Goal: Navigation & Orientation: Find specific page/section

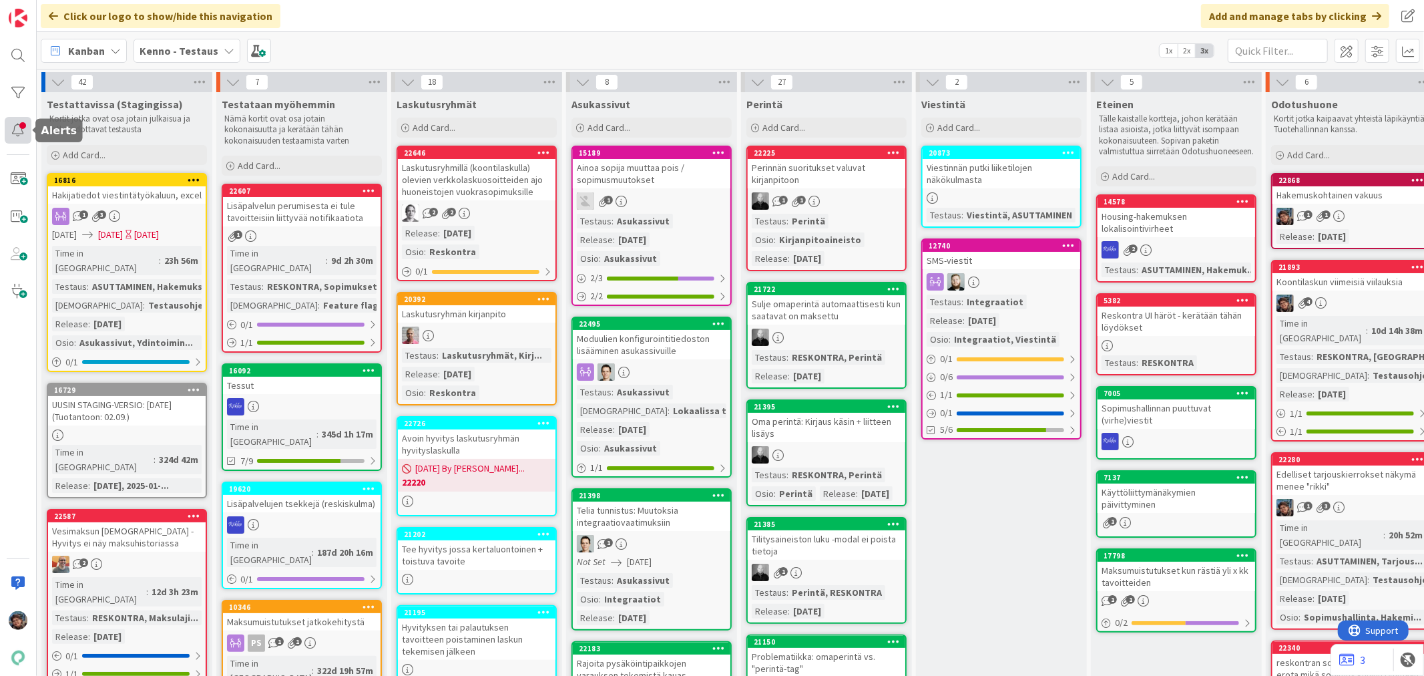
click at [23, 125] on div at bounding box center [18, 130] width 27 height 27
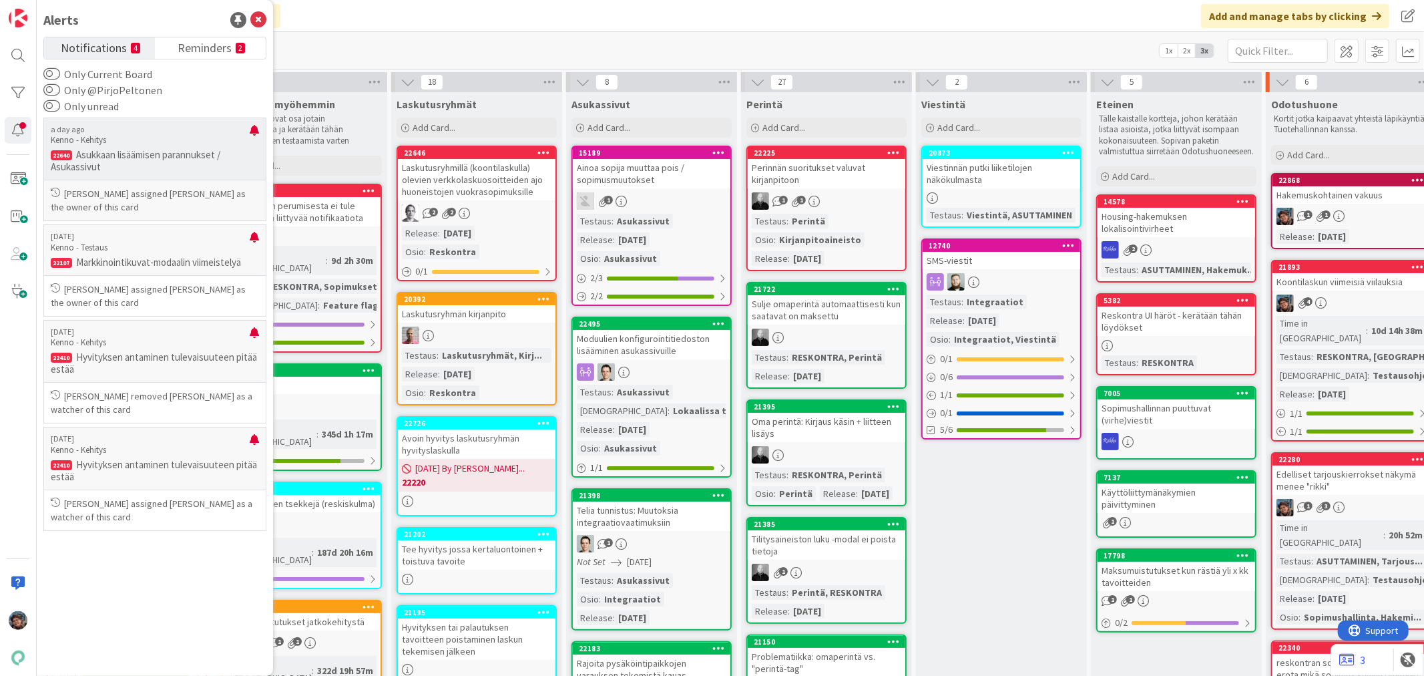
click at [179, 155] on p "Asukkaan lisäämisen parannukset / Asukassivut" at bounding box center [155, 161] width 208 height 24
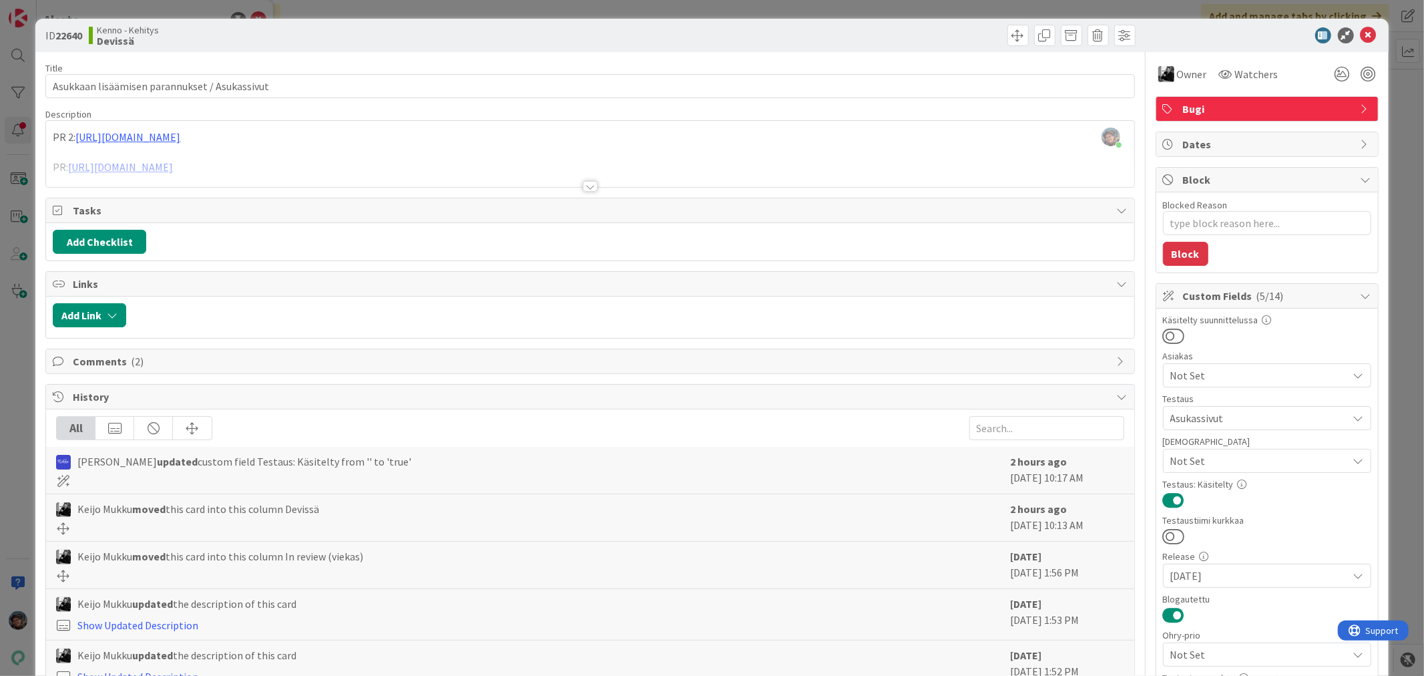
click at [583, 190] on div at bounding box center [590, 186] width 15 height 11
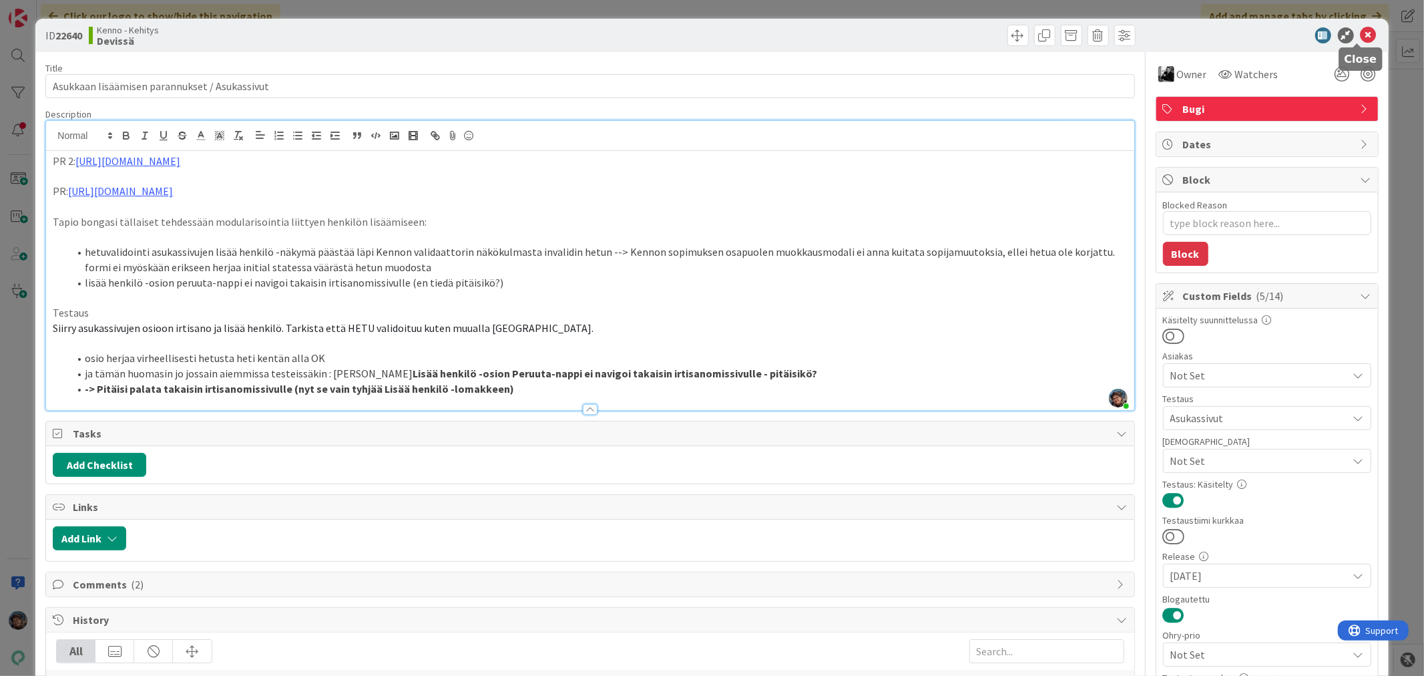
click at [1361, 35] on icon at bounding box center [1369, 35] width 16 height 16
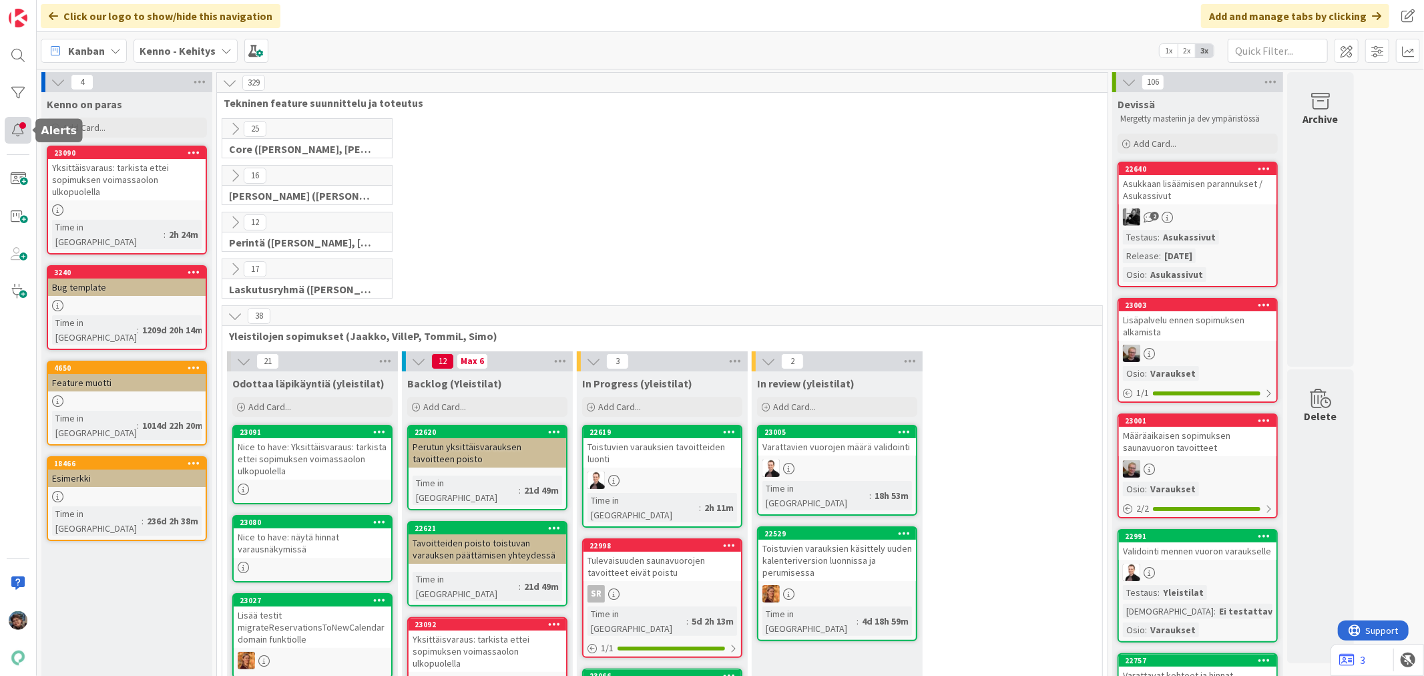
click at [21, 126] on div at bounding box center [18, 130] width 27 height 27
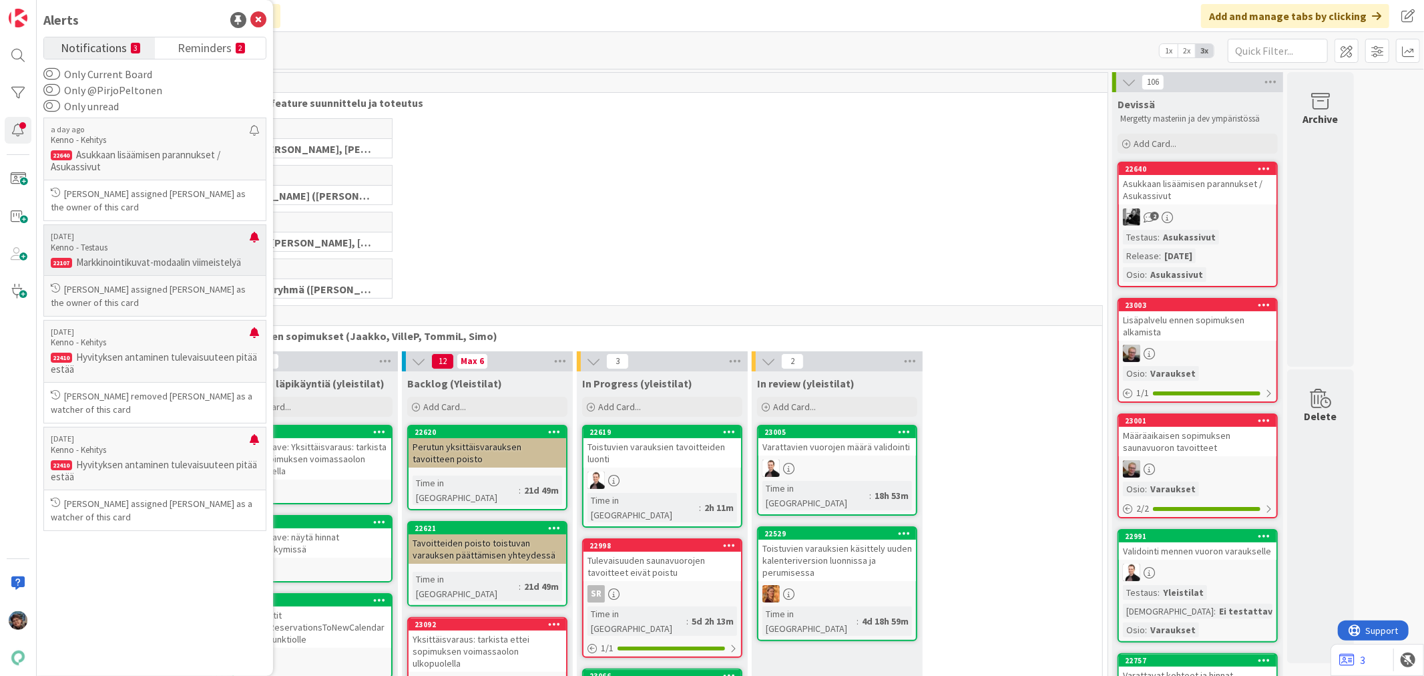
click at [192, 265] on p "Markkinointikuvat-modaalin viimeistelyä" at bounding box center [155, 262] width 208 height 12
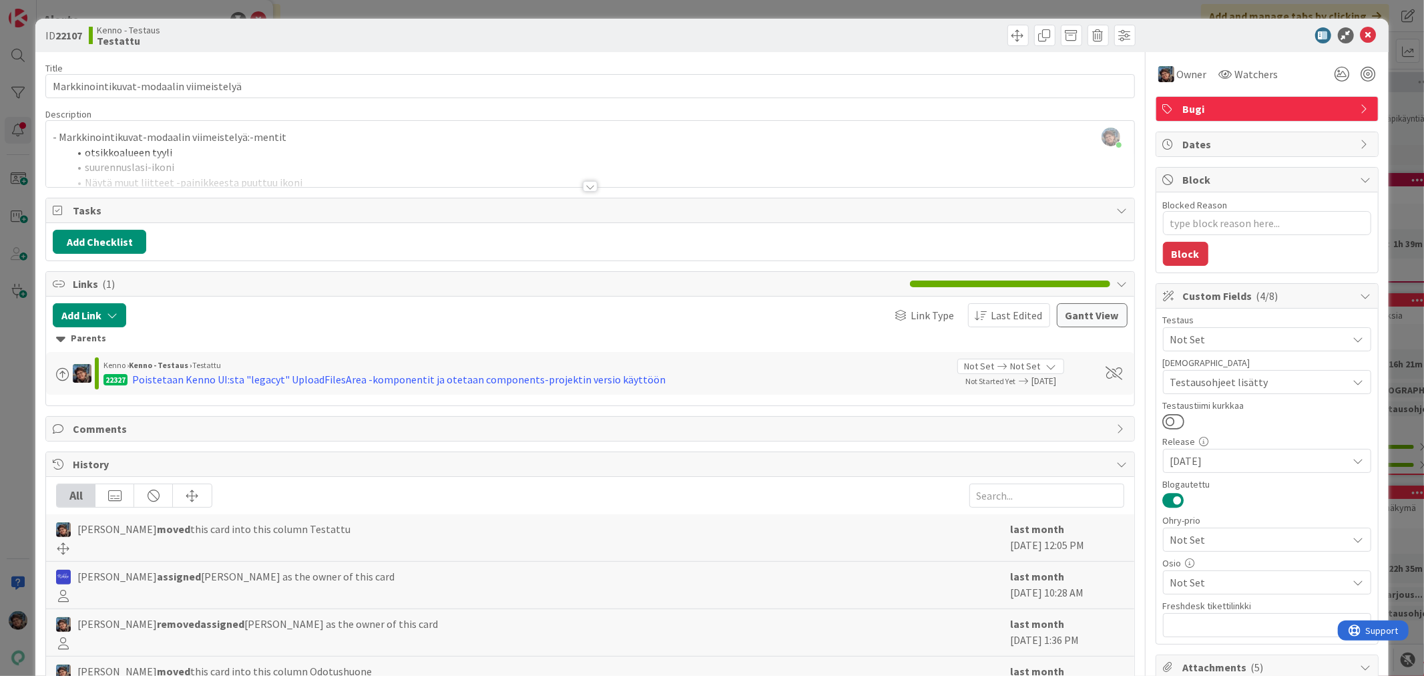
click at [588, 188] on div at bounding box center [590, 186] width 15 height 11
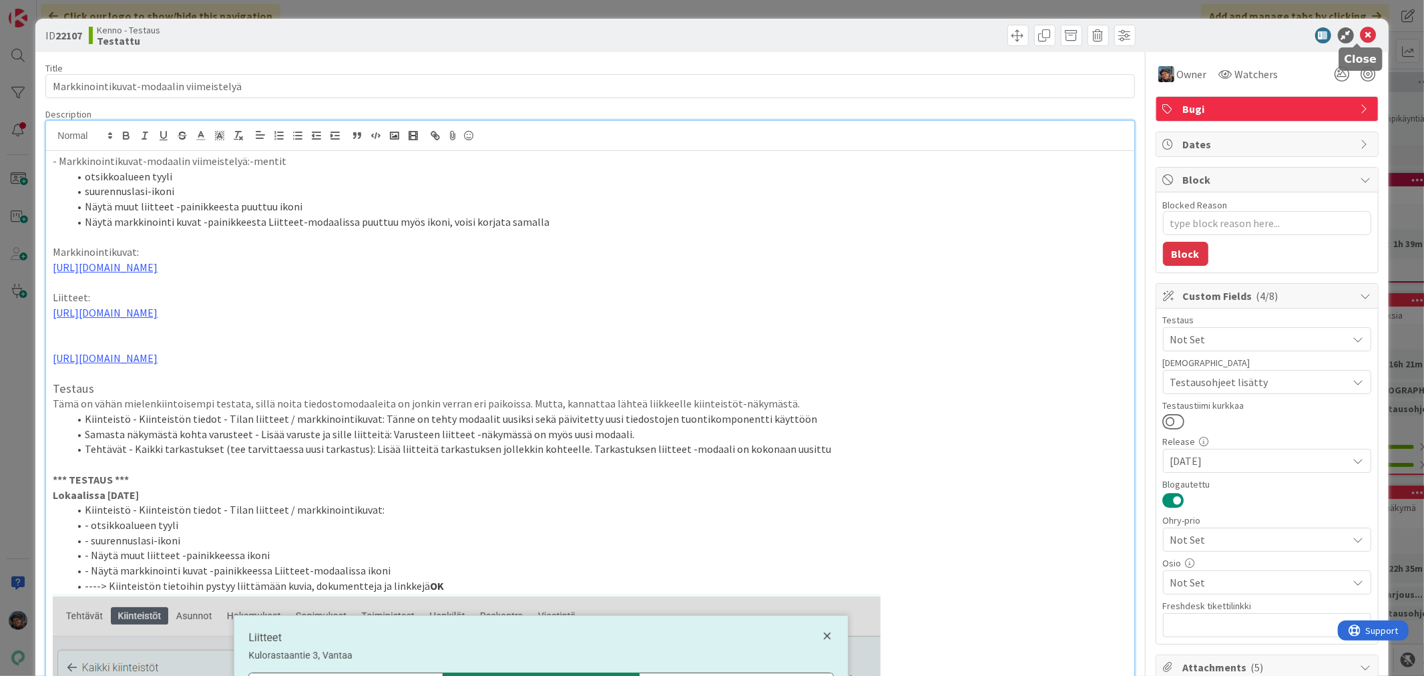
click at [1361, 35] on icon at bounding box center [1369, 35] width 16 height 16
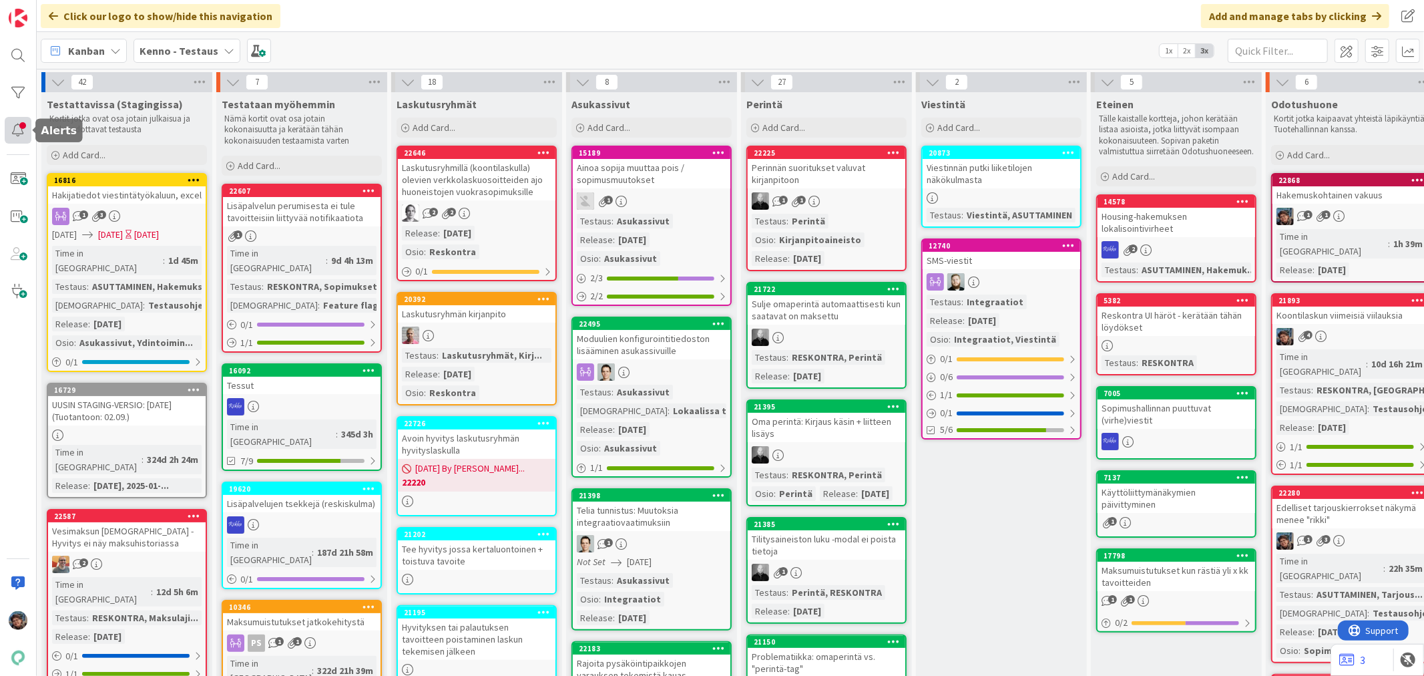
click at [14, 131] on div at bounding box center [18, 130] width 27 height 27
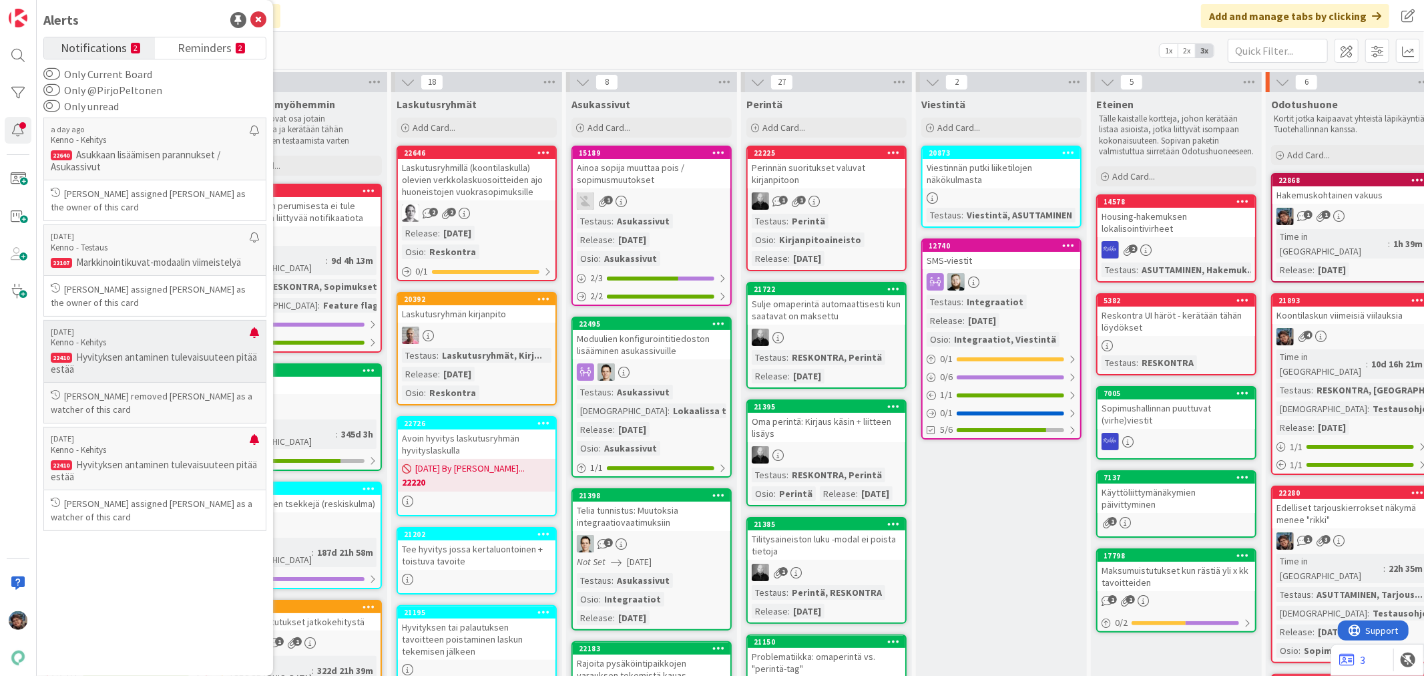
click at [148, 337] on p "Kenno - Kehitys" at bounding box center [150, 343] width 199 height 12
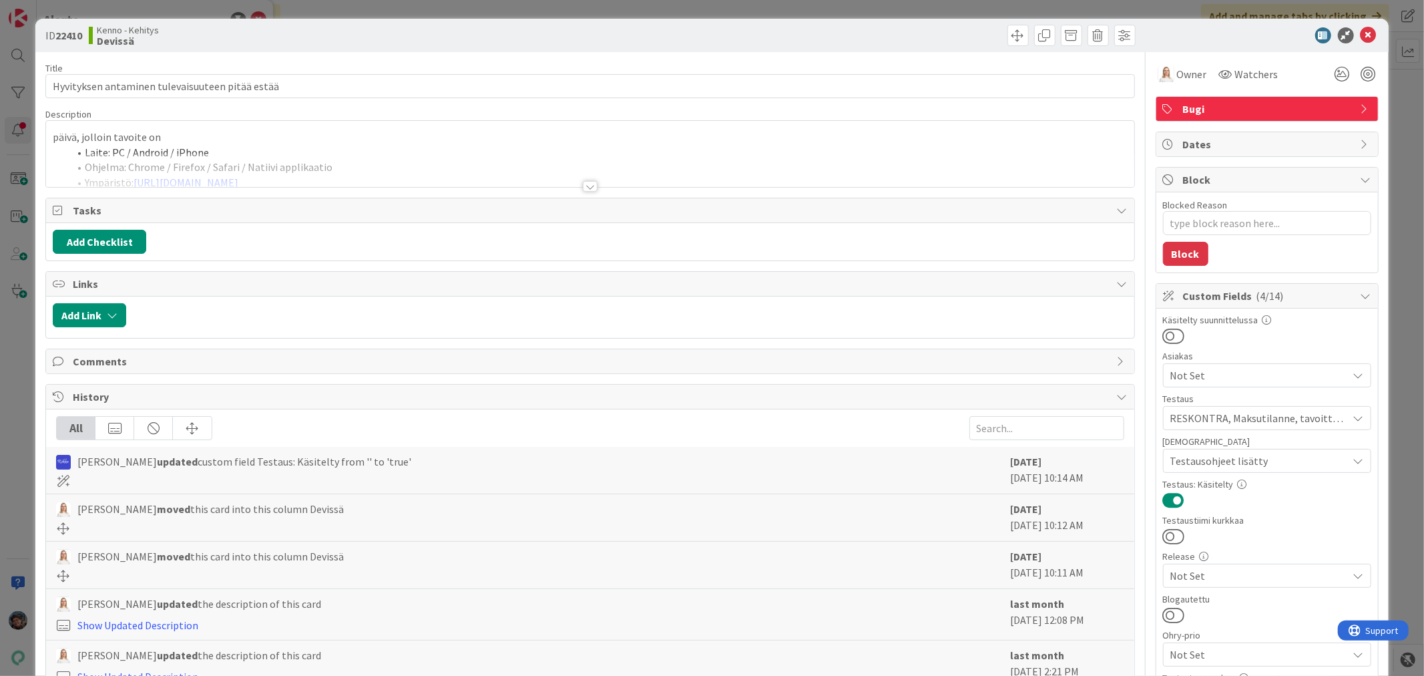
click at [588, 184] on div at bounding box center [590, 186] width 15 height 11
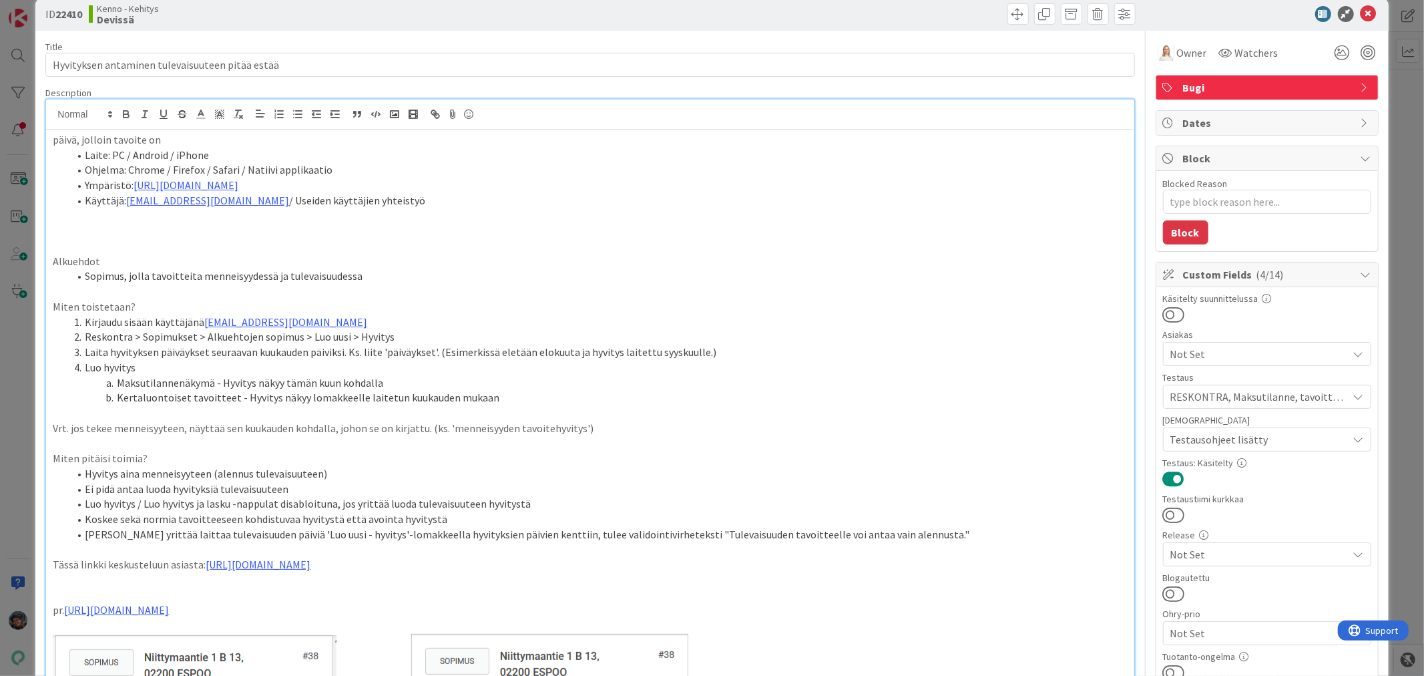
scroll to position [12, 0]
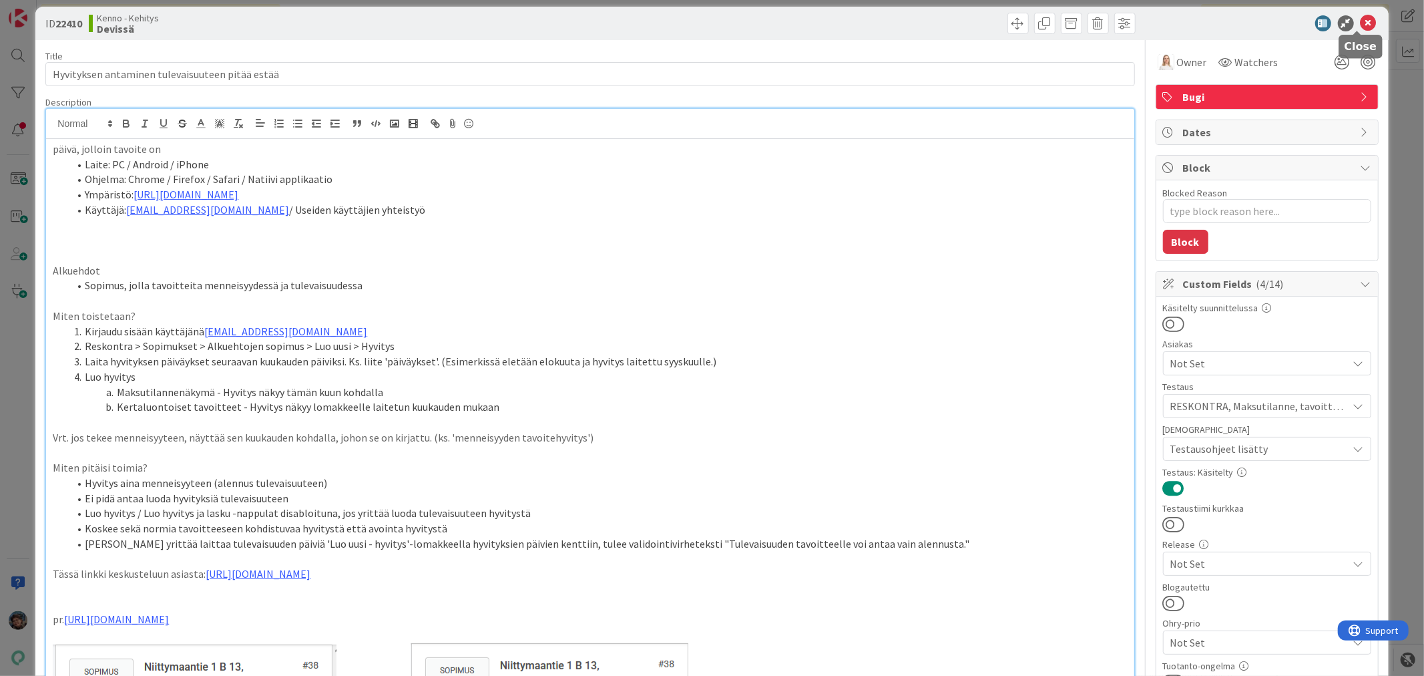
click at [1361, 22] on icon at bounding box center [1369, 23] width 16 height 16
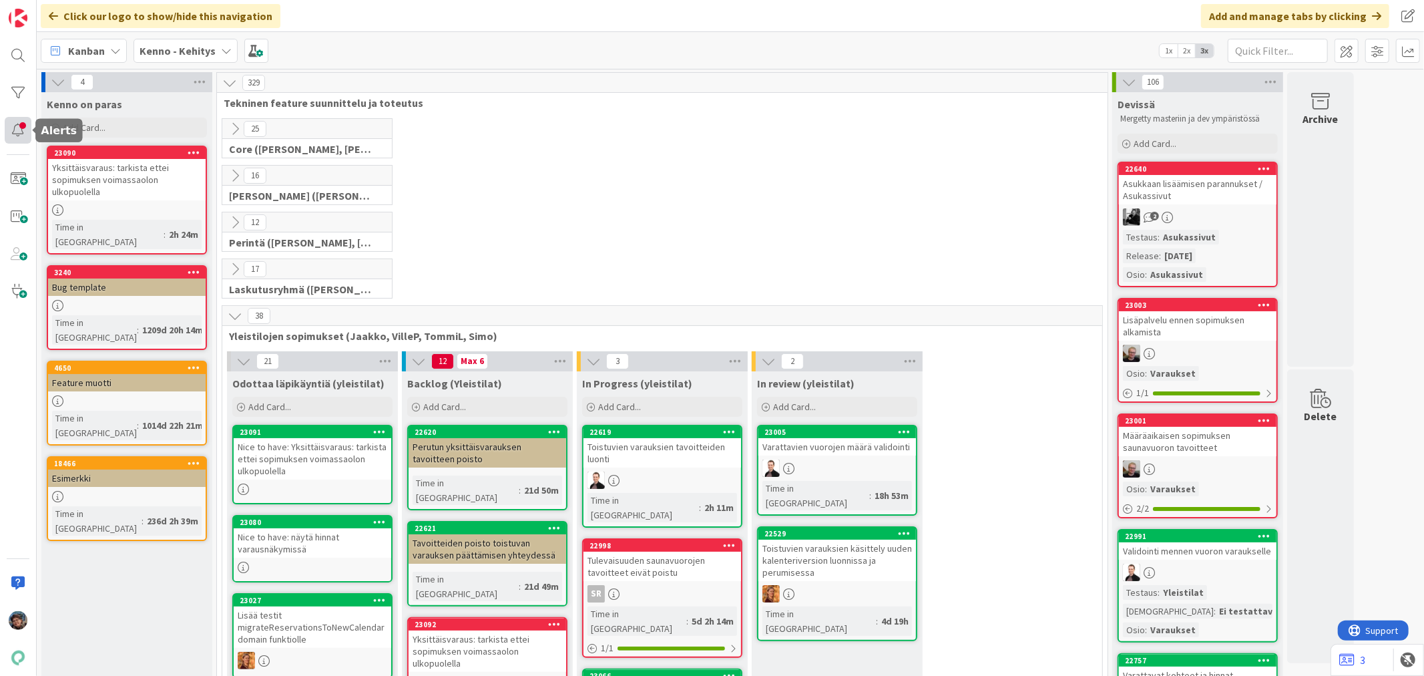
click at [17, 126] on div at bounding box center [18, 130] width 27 height 27
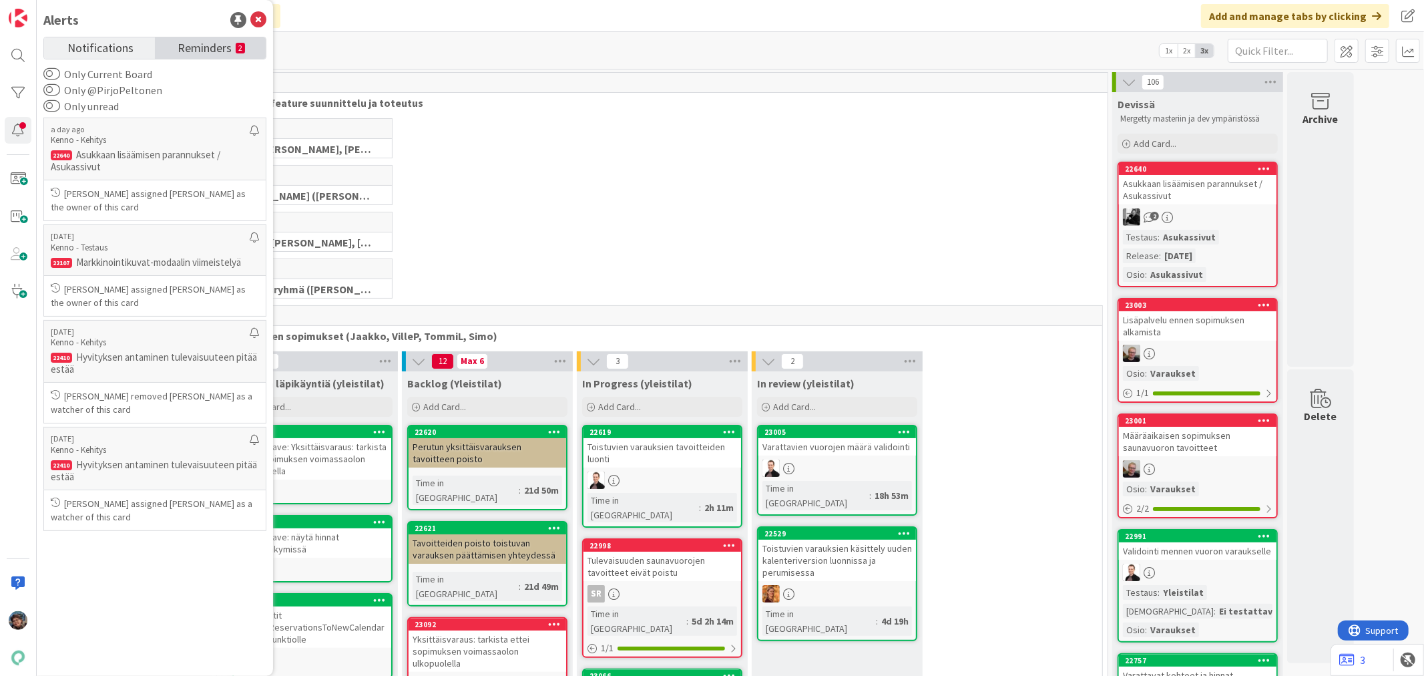
click at [205, 50] on span "Reminders" at bounding box center [205, 46] width 54 height 19
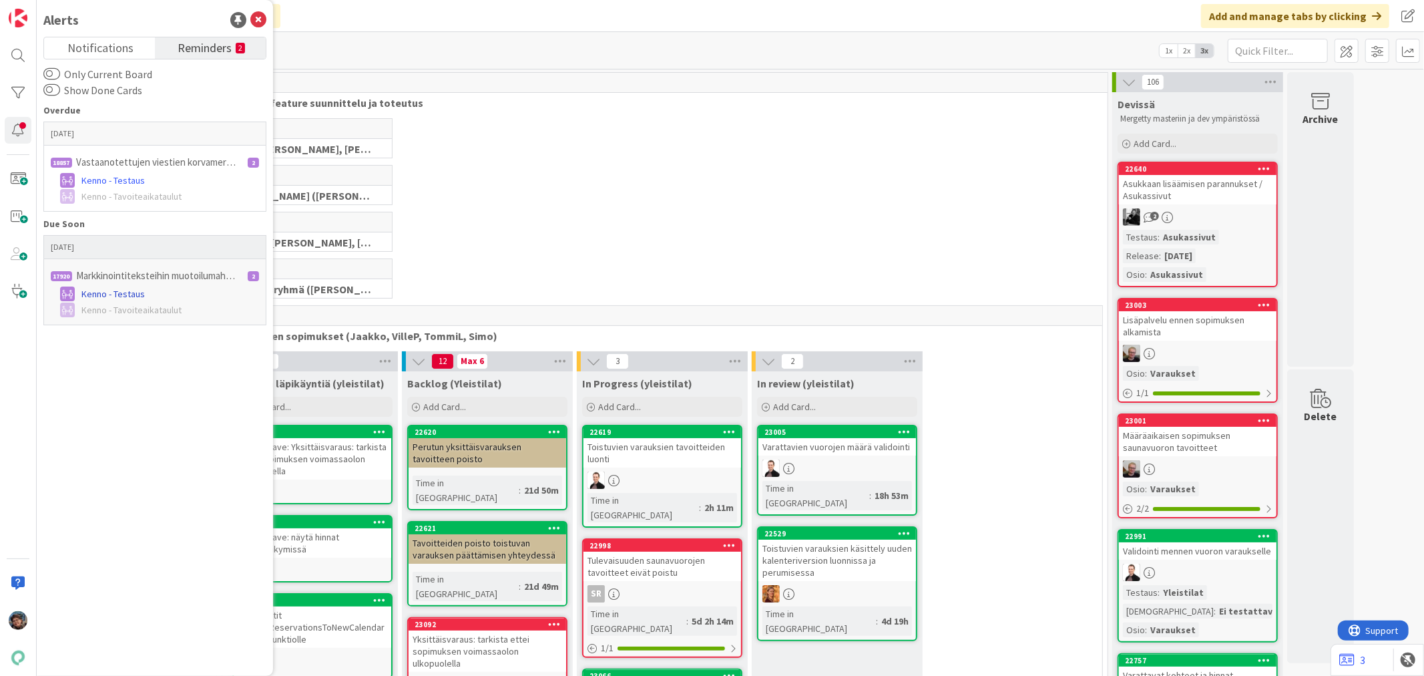
click at [159, 301] on link "Kenno - Testaus" at bounding box center [155, 294] width 208 height 16
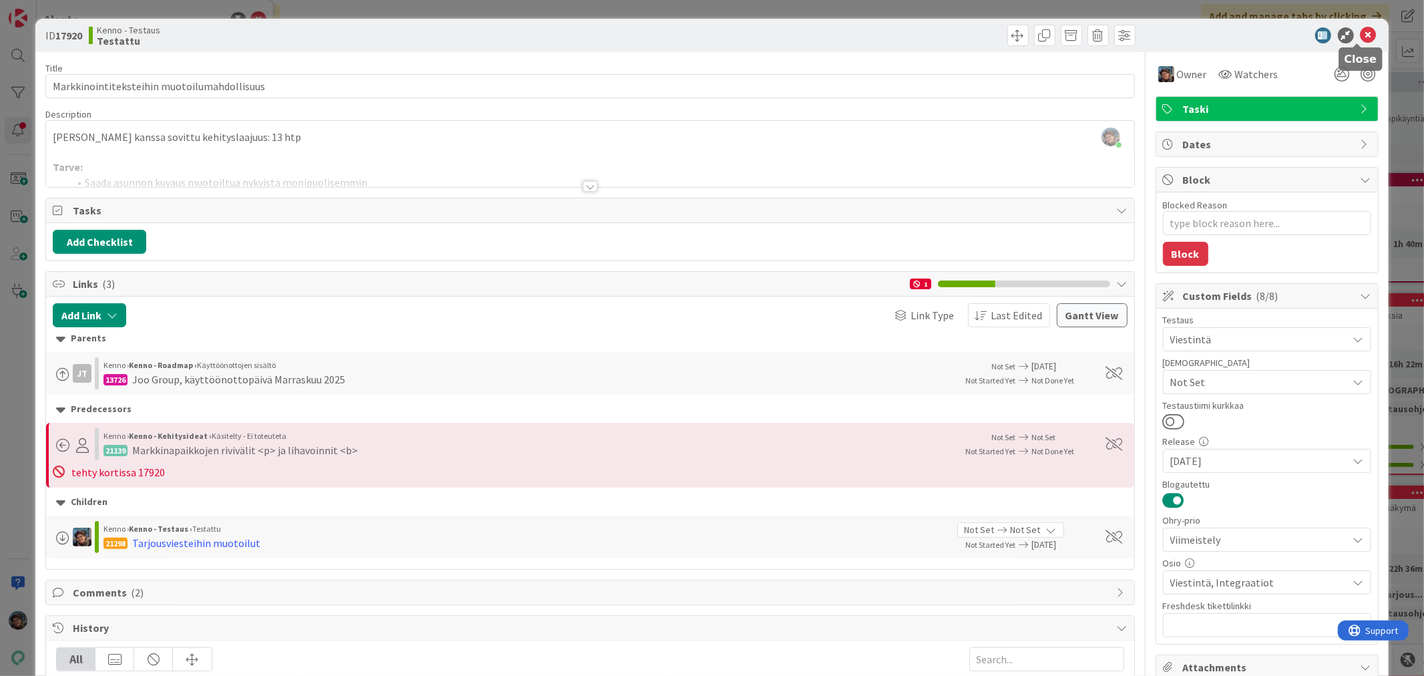
click at [1361, 32] on icon at bounding box center [1369, 35] width 16 height 16
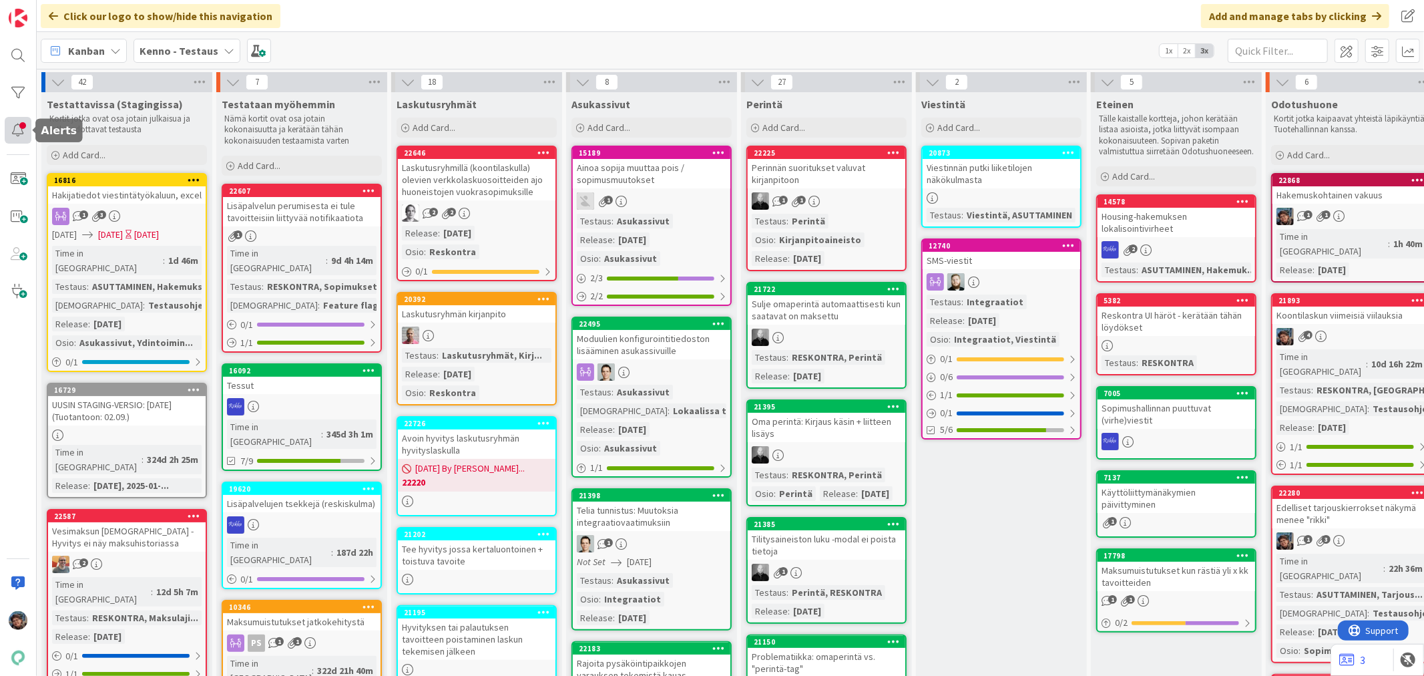
click at [15, 125] on div at bounding box center [18, 130] width 27 height 27
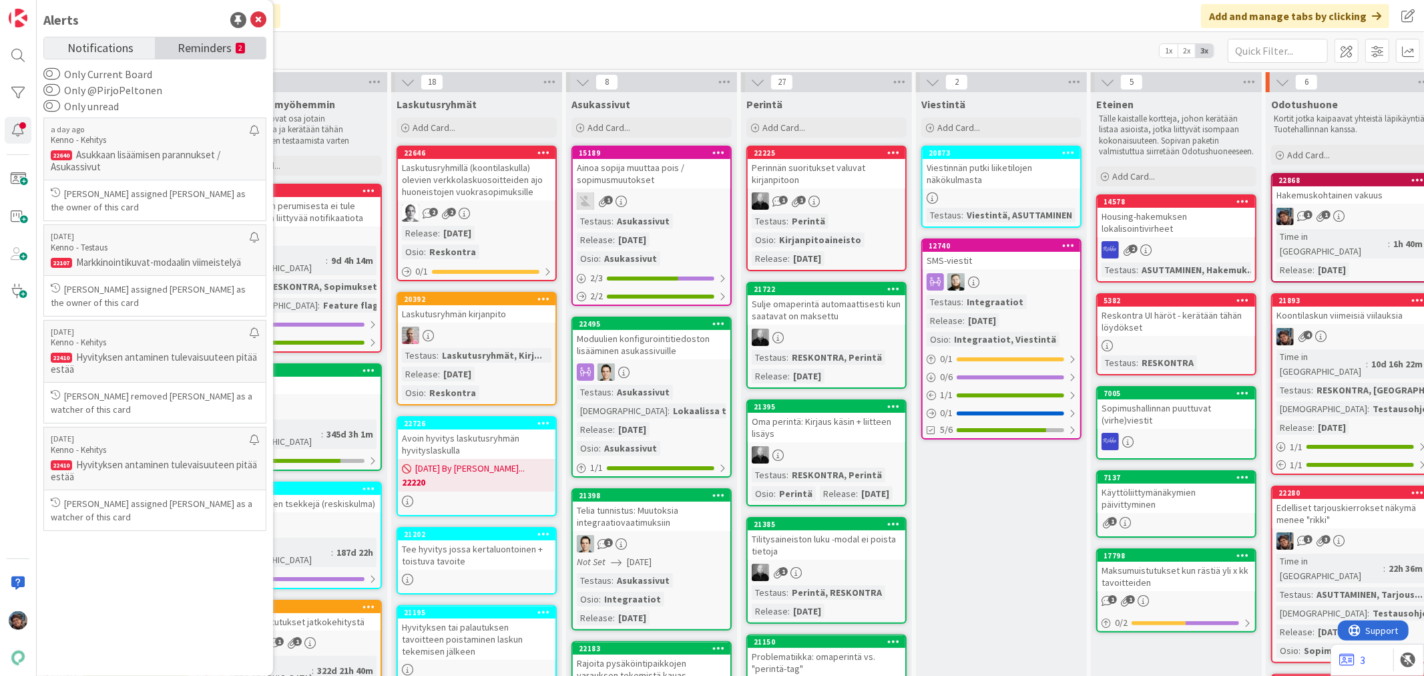
click at [218, 47] on span "Reminders" at bounding box center [205, 46] width 54 height 19
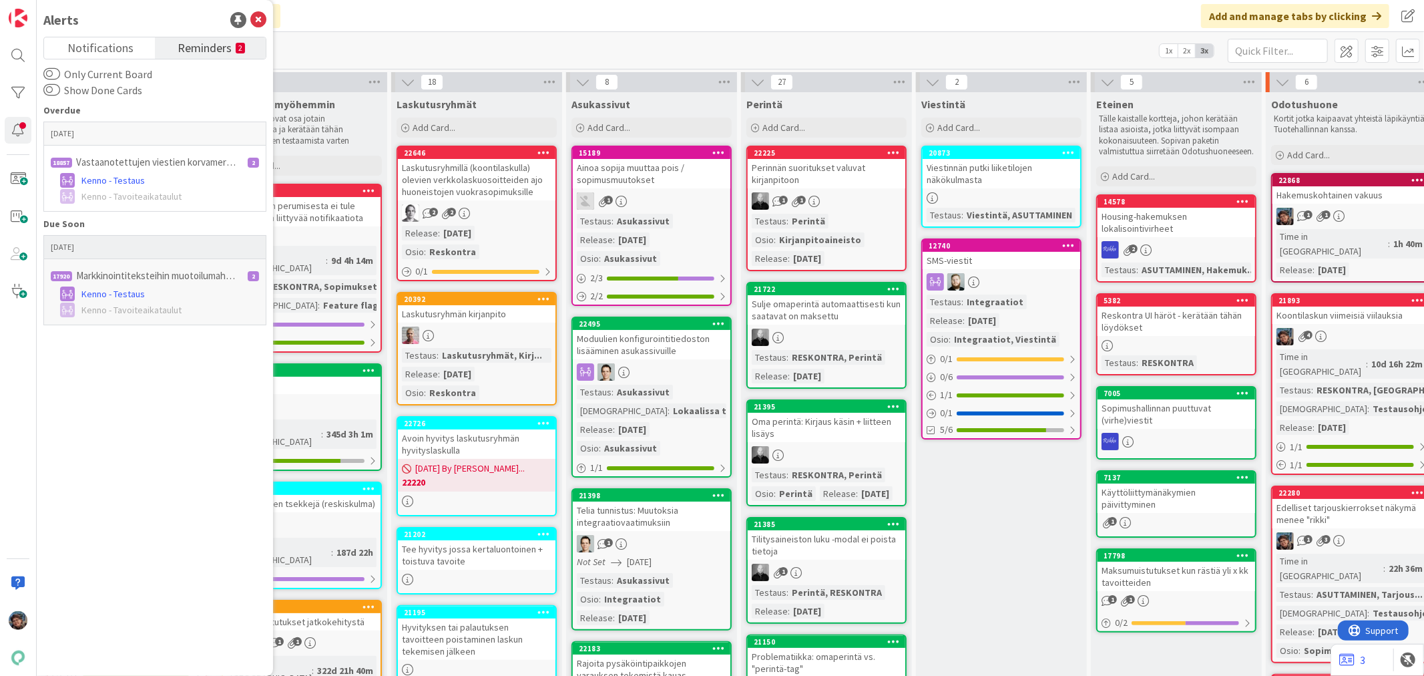
click at [180, 303] on span "Kenno - Tavoiteaikataulut" at bounding box center [131, 310] width 100 height 14
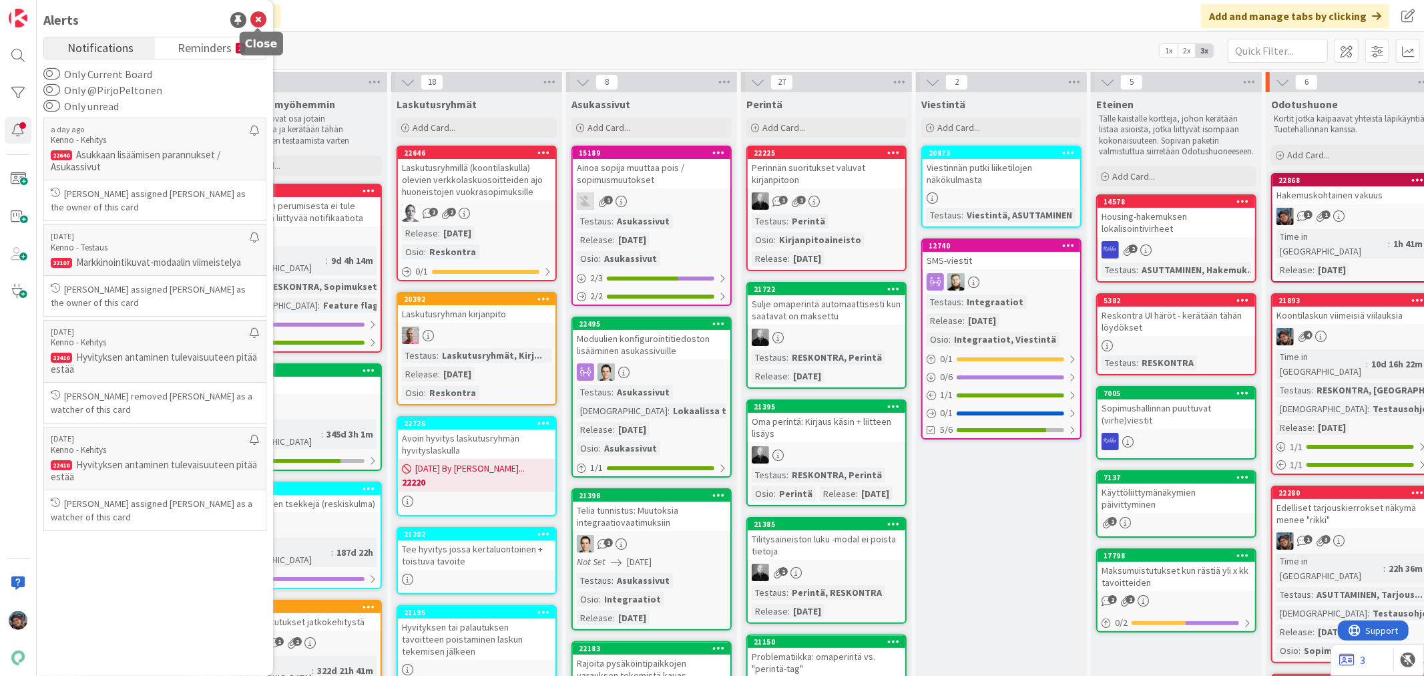
click at [254, 14] on icon at bounding box center [258, 20] width 16 height 16
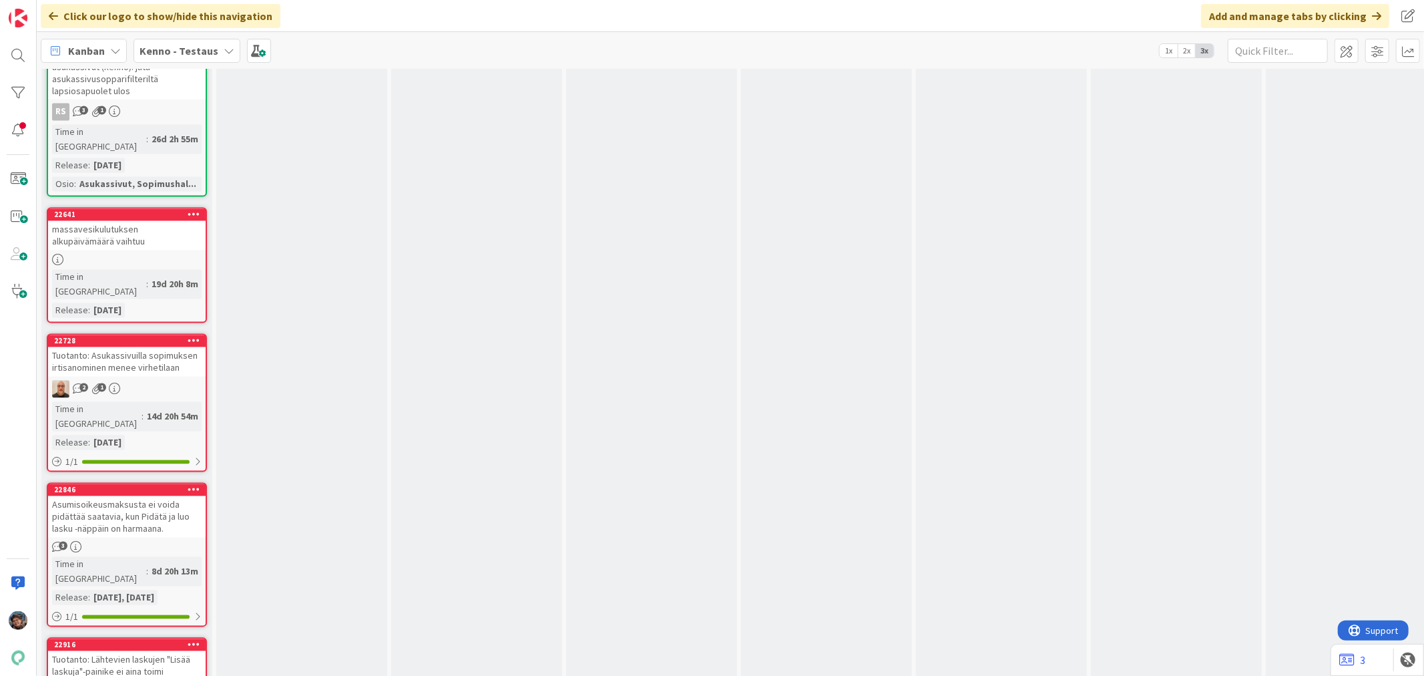
scroll to position [6158, 0]
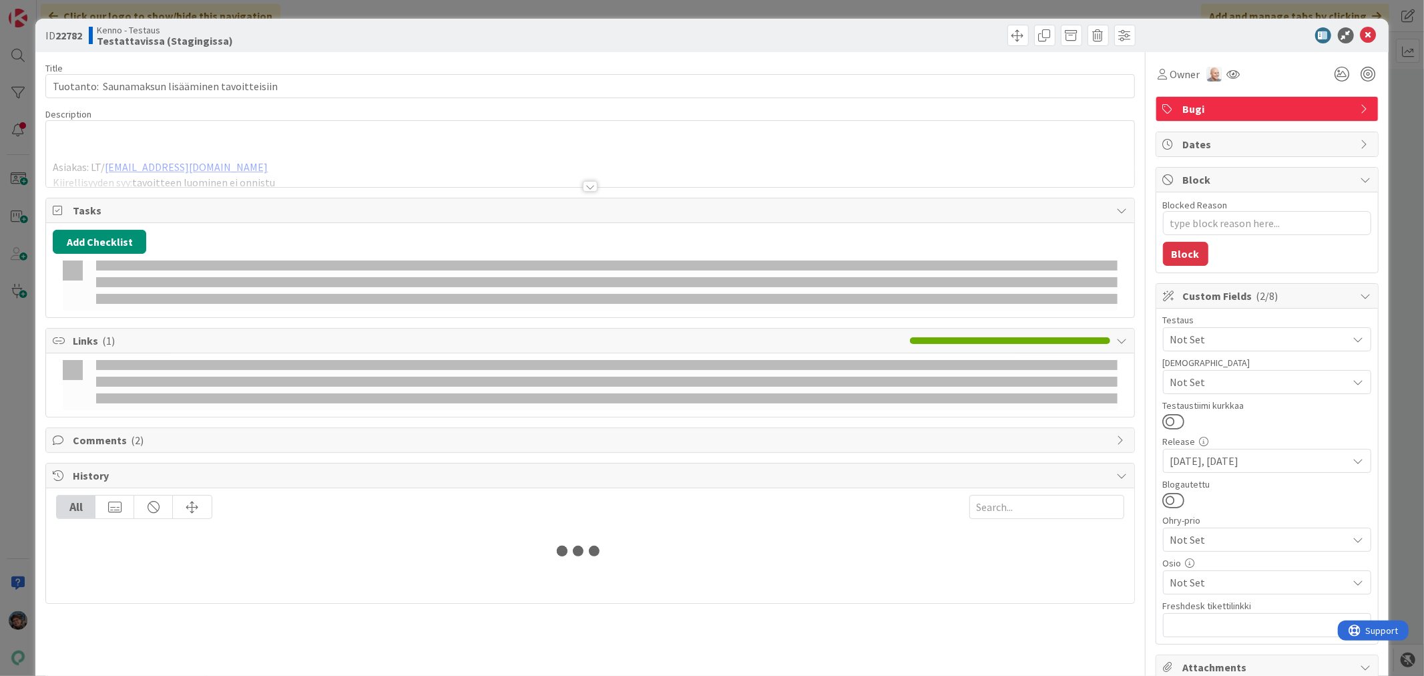
type textarea "x"
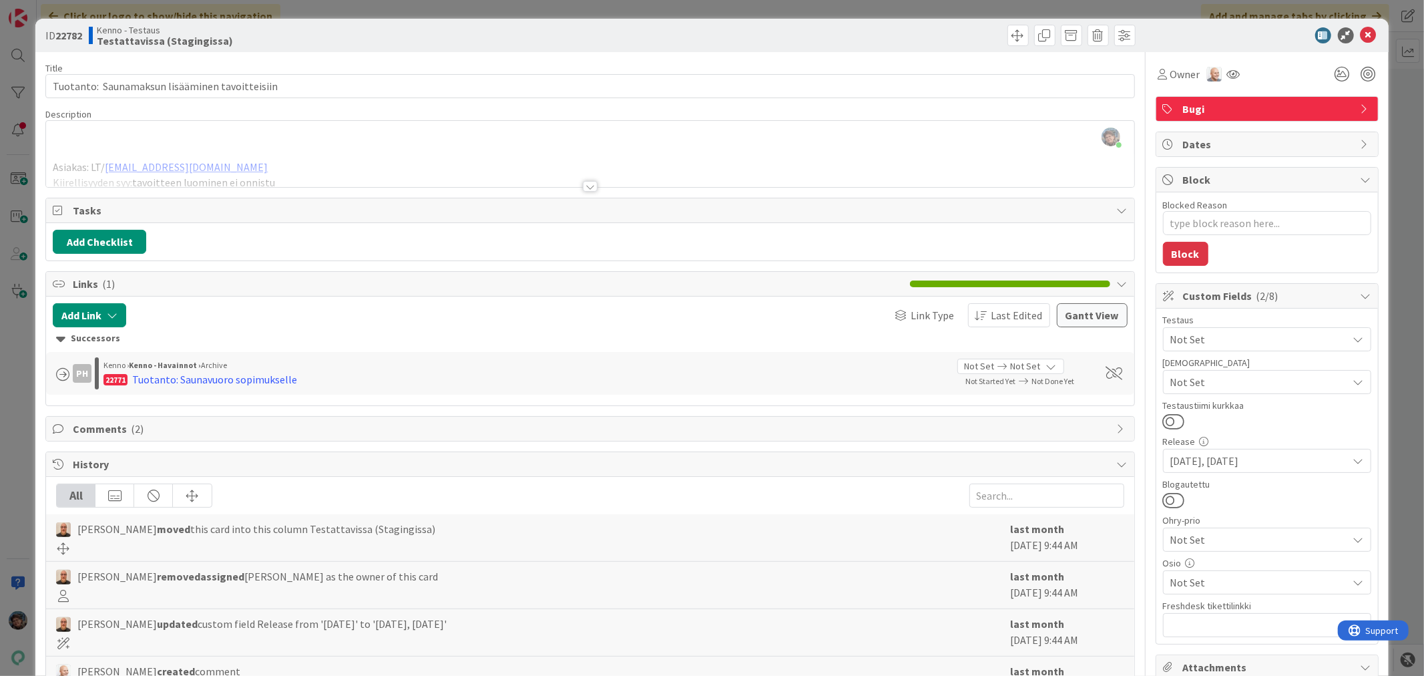
click at [586, 187] on div at bounding box center [590, 186] width 15 height 11
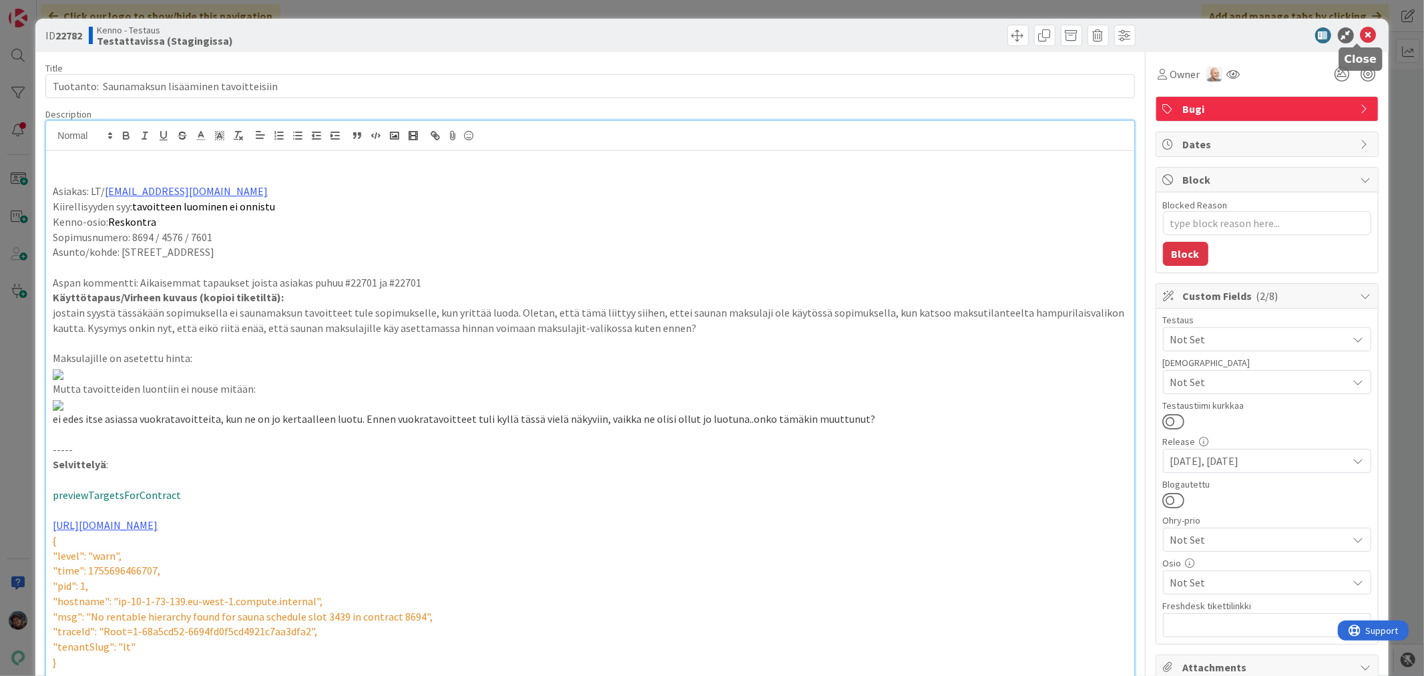
click at [1361, 32] on icon at bounding box center [1369, 35] width 16 height 16
